Goal: Find specific page/section

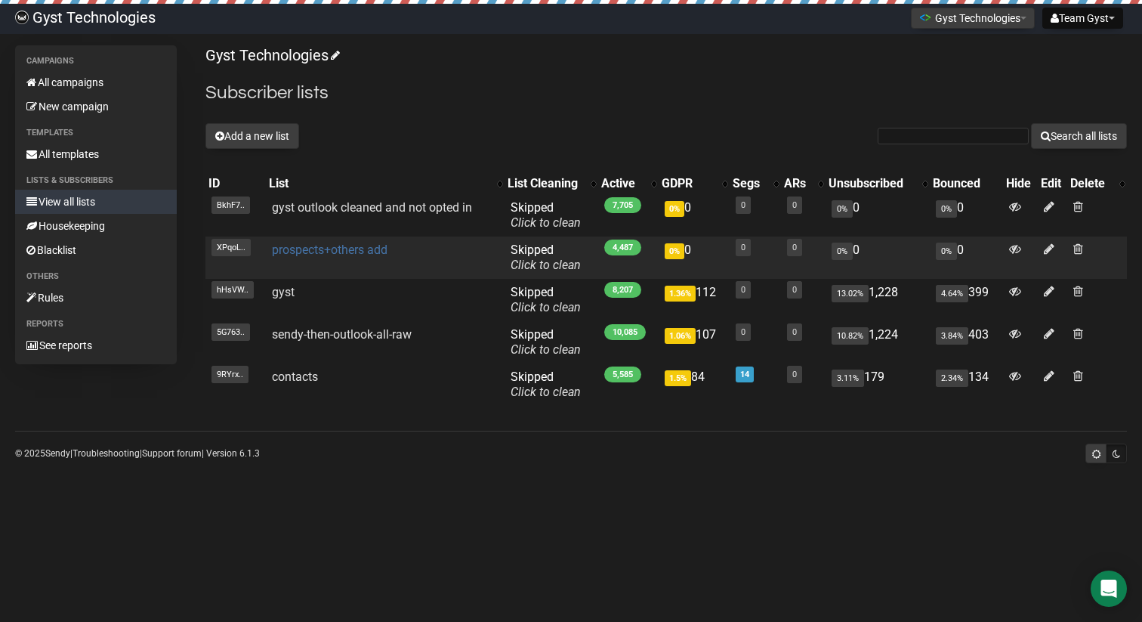
click at [361, 248] on link "prospects+others add" at bounding box center [330, 250] width 116 height 14
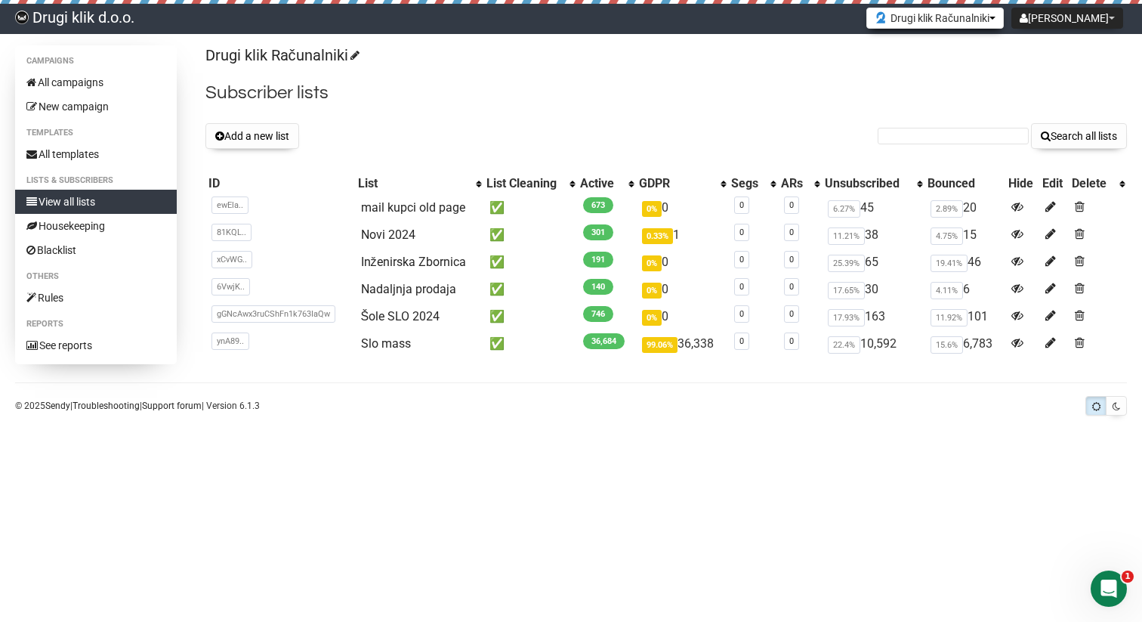
click at [985, 23] on button "Drugi klik Računalniki" at bounding box center [936, 18] width 138 height 21
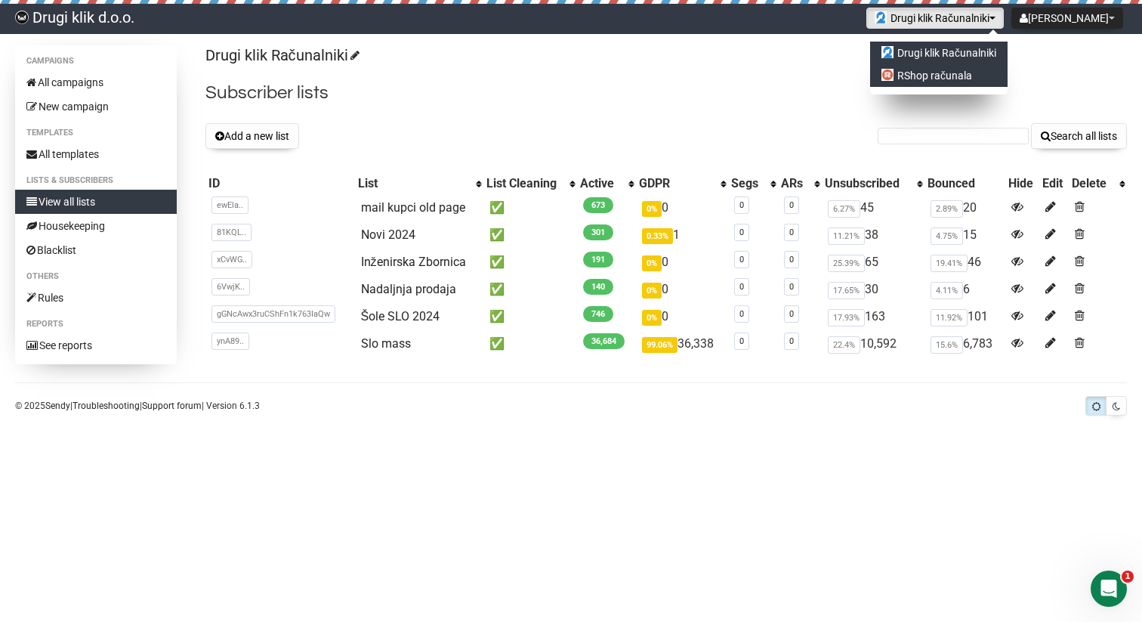
click at [979, 75] on link "RShop računala" at bounding box center [939, 75] width 138 height 23
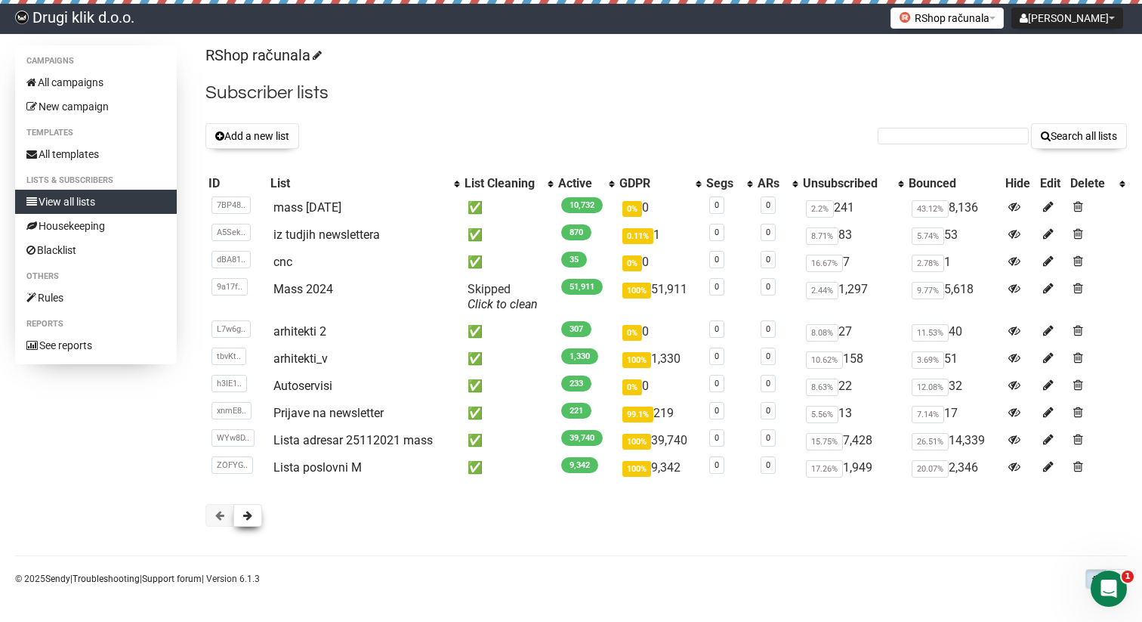
click at [250, 515] on span at bounding box center [247, 515] width 9 height 11
